Goal: Find specific page/section: Find specific page/section

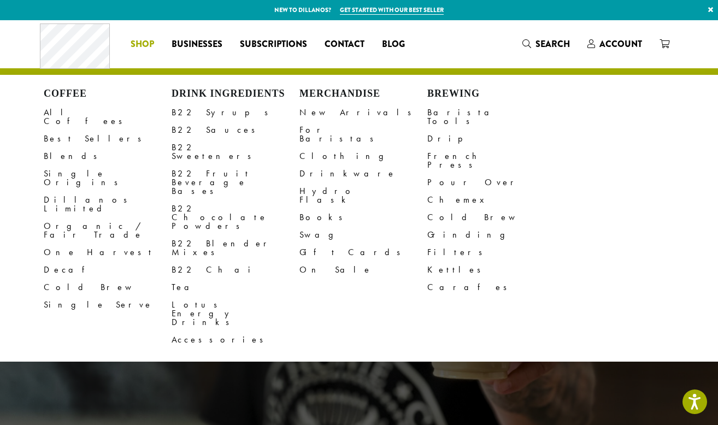
click at [139, 45] on span "Shop" at bounding box center [143, 45] width 24 height 14
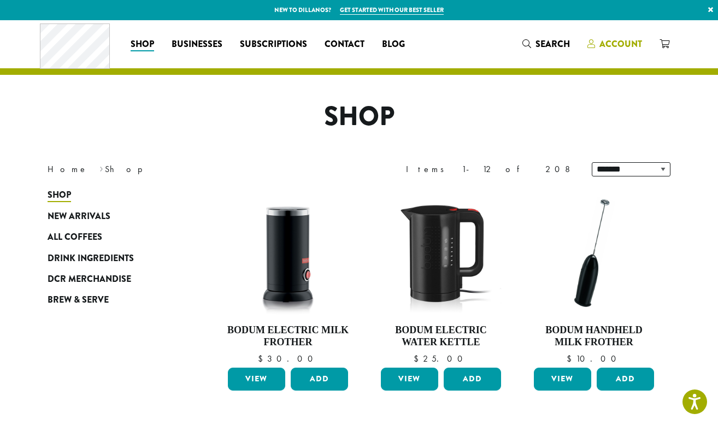
click at [613, 50] on span "Account" at bounding box center [621, 44] width 43 height 13
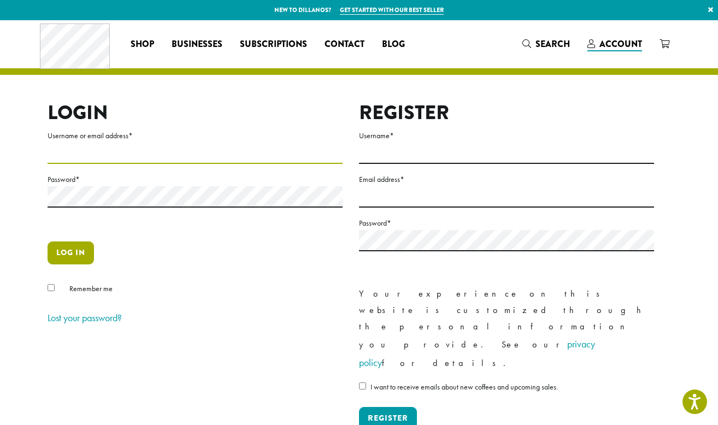
type input "**********"
click at [72, 257] on button "Log in" at bounding box center [71, 253] width 46 height 23
click at [72, 258] on button "Log in" at bounding box center [71, 253] width 46 height 23
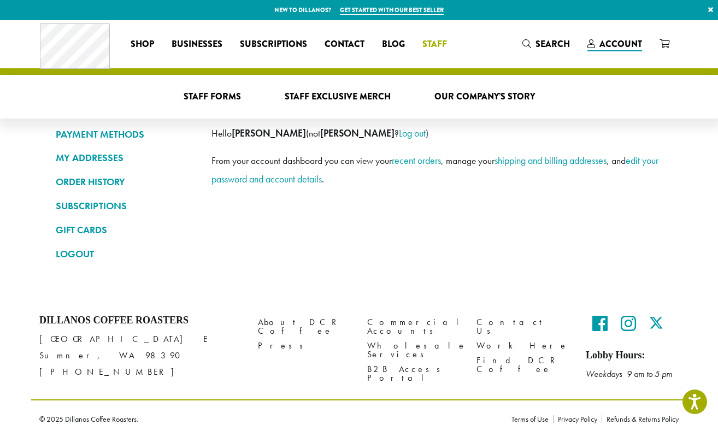
click at [437, 45] on span "Staff" at bounding box center [435, 45] width 25 height 14
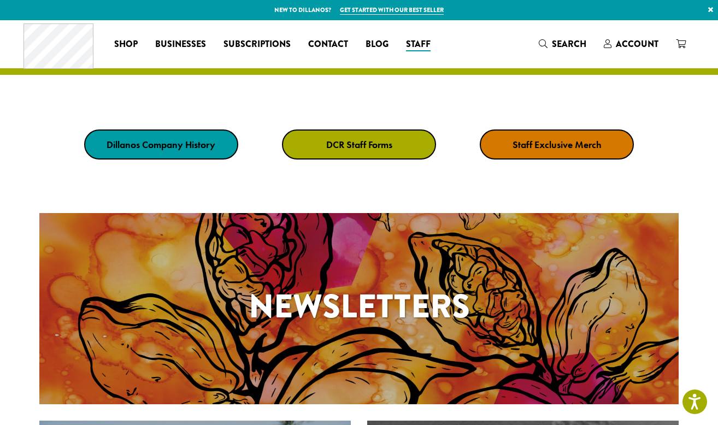
click at [330, 136] on link "DCR Staff Forms" at bounding box center [359, 145] width 154 height 30
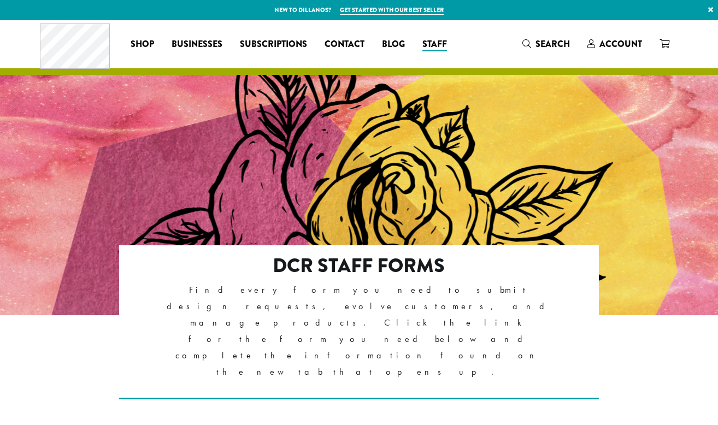
click at [367, 200] on div at bounding box center [359, 183] width 718 height 327
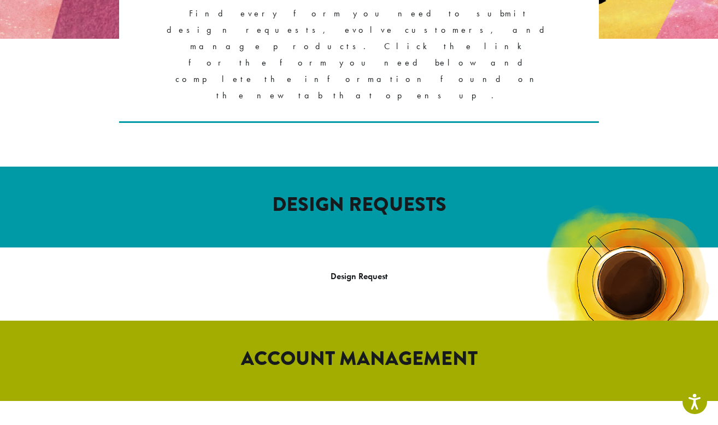
scroll to position [499, 0]
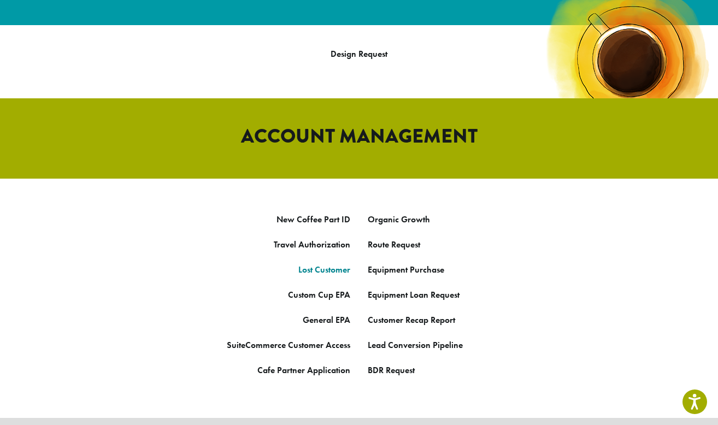
click at [334, 264] on strong "Lost Customer" at bounding box center [324, 269] width 52 height 11
